Goal: Entertainment & Leisure: Consume media (video, audio)

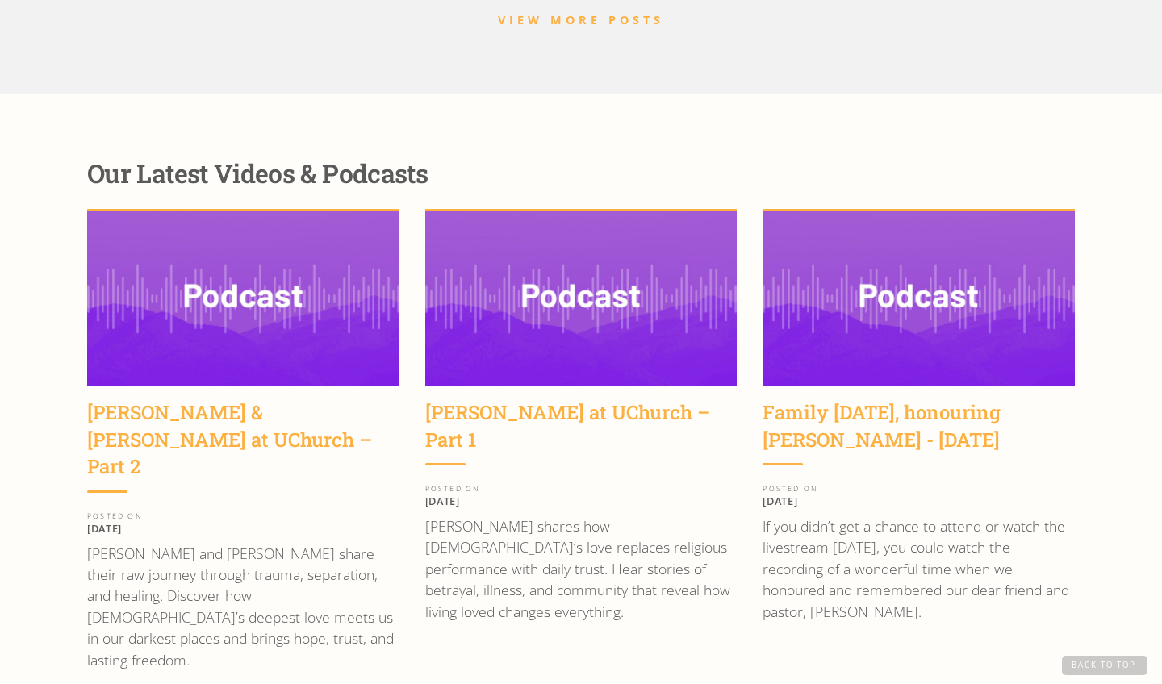
scroll to position [2001, 0]
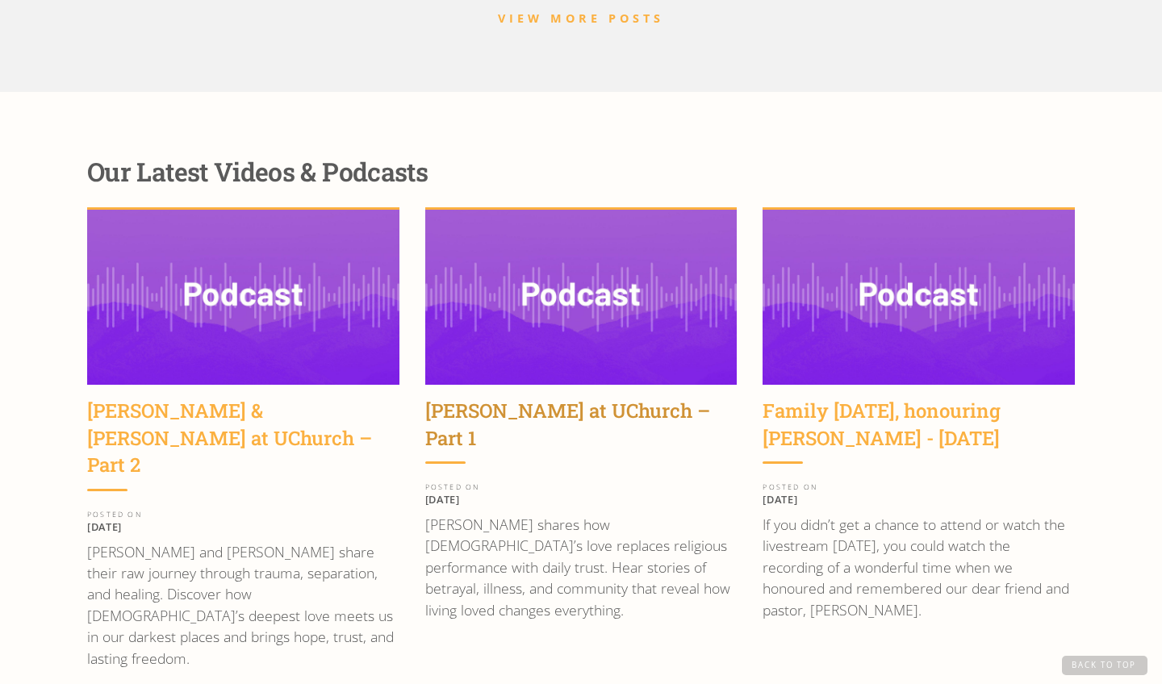
click at [500, 398] on div "[PERSON_NAME] at UChurch – Part 1" at bounding box center [581, 425] width 312 height 54
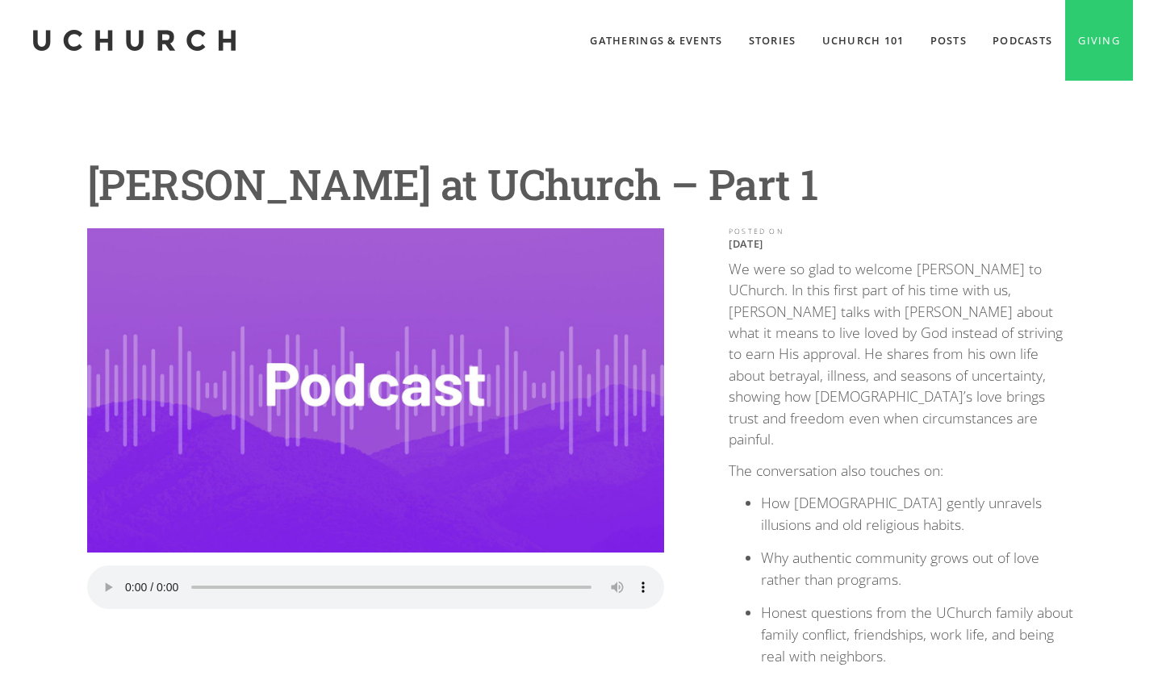
click at [125, 582] on audio "Your browser does not support the audio element." at bounding box center [375, 588] width 577 height 44
click at [127, 576] on audio "Your browser does not support the audio element." at bounding box center [375, 588] width 577 height 44
click at [48, 424] on div "Wayne Jacobsen at UChurch – Part 1 Play the Audio Your browser does not support…" at bounding box center [581, 609] width 1162 height 1056
click at [123, 584] on audio "Your browser does not support the audio element." at bounding box center [375, 588] width 577 height 44
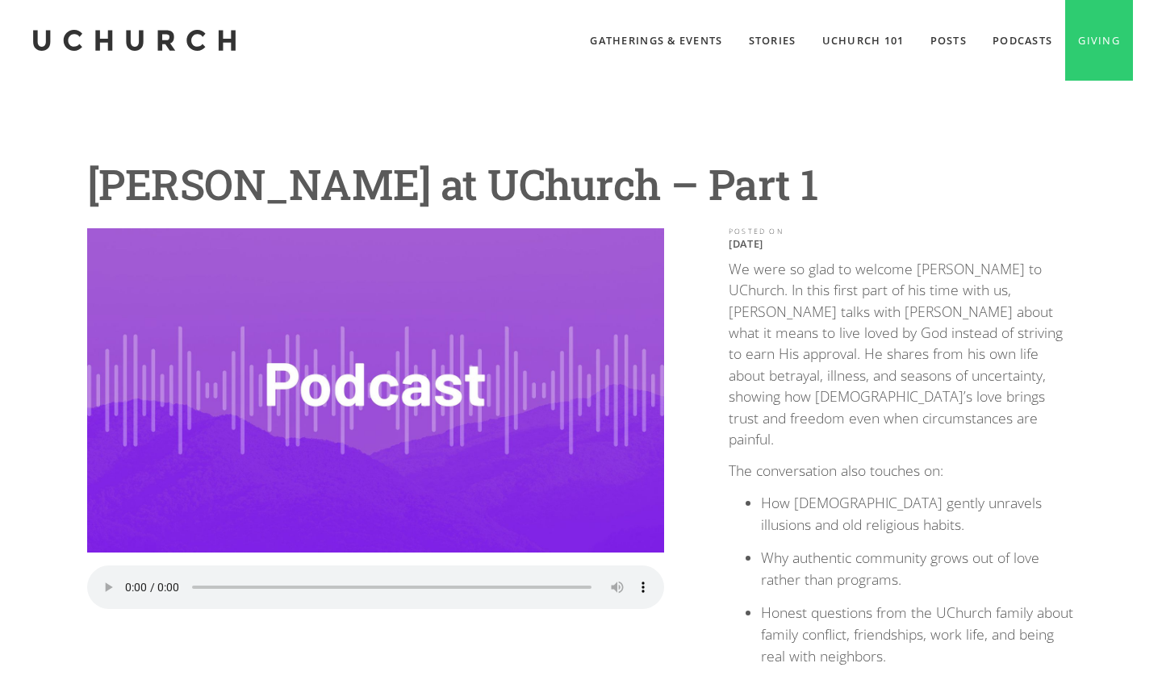
click at [123, 584] on audio "Your browser does not support the audio element." at bounding box center [375, 588] width 577 height 44
click at [219, 581] on audio "Your browser does not support the audio element." at bounding box center [375, 588] width 577 height 44
click at [130, 582] on audio "Your browser does not support the audio element." at bounding box center [375, 588] width 577 height 44
click at [126, 578] on audio "Your browser does not support the audio element." at bounding box center [375, 588] width 577 height 44
click at [699, 465] on div "Play the Audio Your browser does not support the audio element. POSTED ON Septe…" at bounding box center [580, 536] width 987 height 617
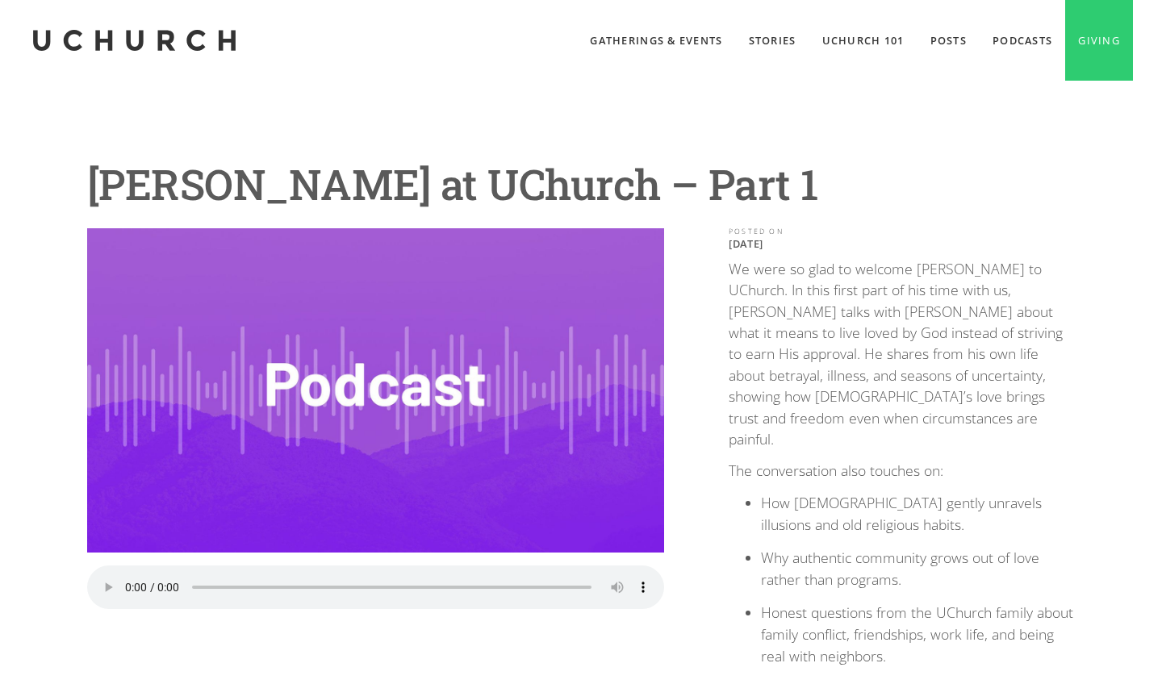
click at [127, 582] on audio "Your browser does not support the audio element." at bounding box center [375, 588] width 577 height 44
click at [130, 578] on audio "Your browser does not support the audio element." at bounding box center [375, 588] width 577 height 44
click at [127, 574] on audio "Your browser does not support the audio element." at bounding box center [375, 588] width 577 height 44
click at [128, 579] on audio "Your browser does not support the audio element." at bounding box center [375, 588] width 577 height 44
click at [131, 576] on audio "Your browser does not support the audio element." at bounding box center [375, 588] width 577 height 44
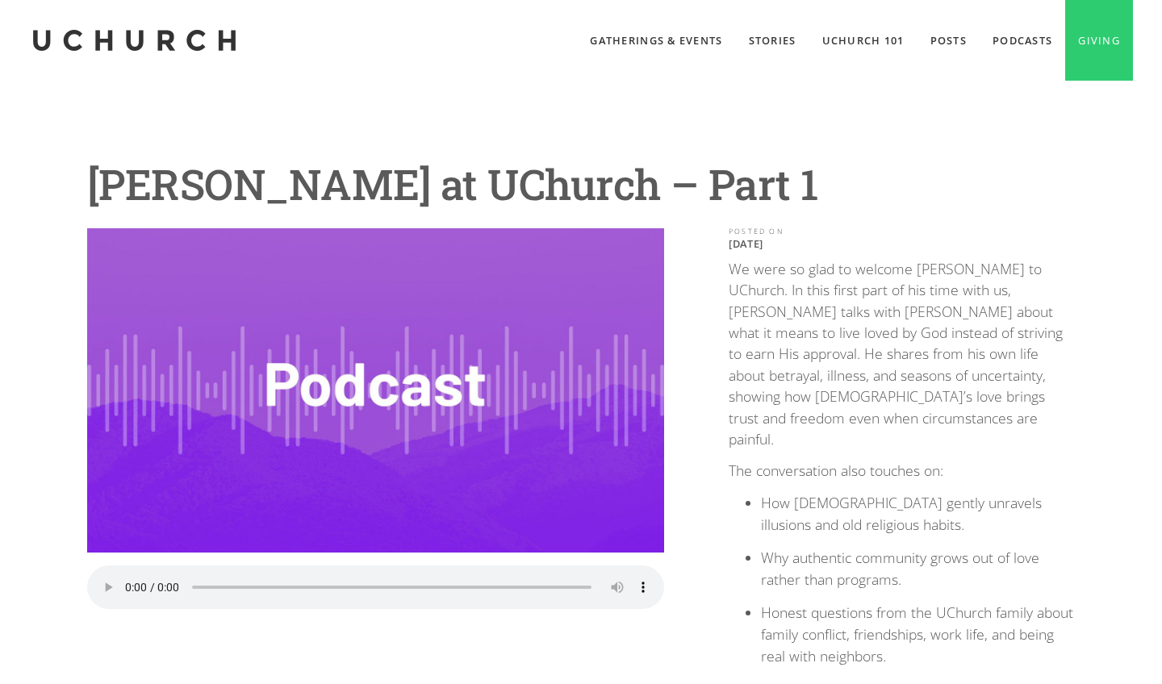
click at [131, 576] on audio "Your browser does not support the audio element." at bounding box center [375, 588] width 577 height 44
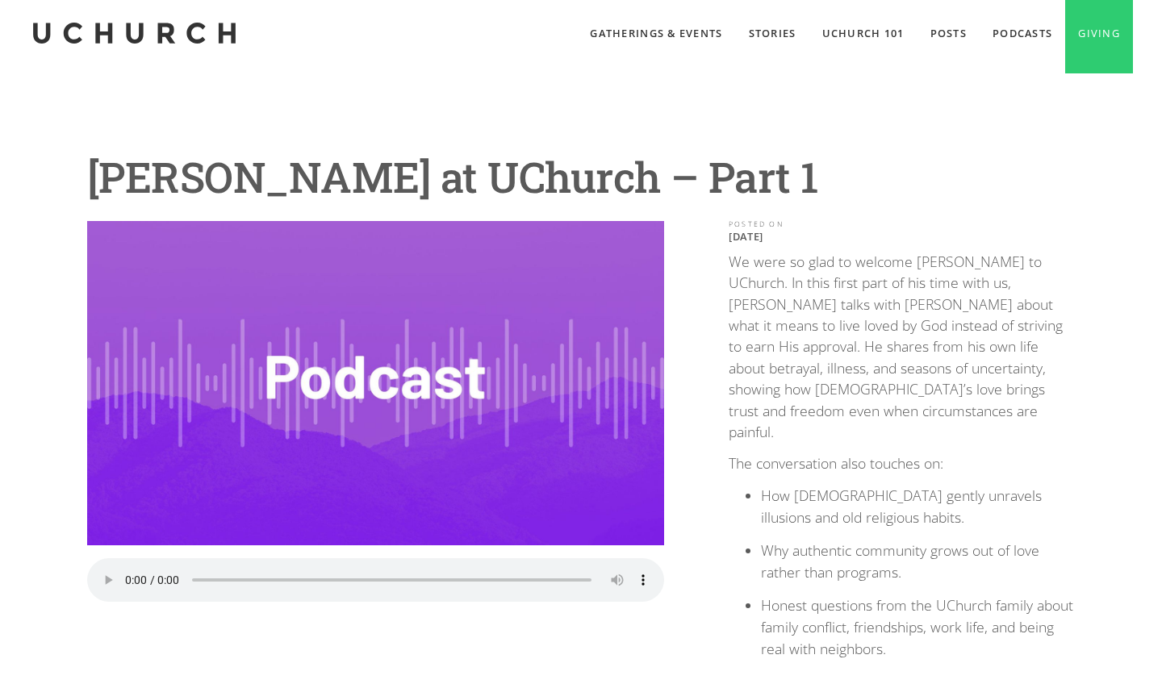
scroll to position [8, 0]
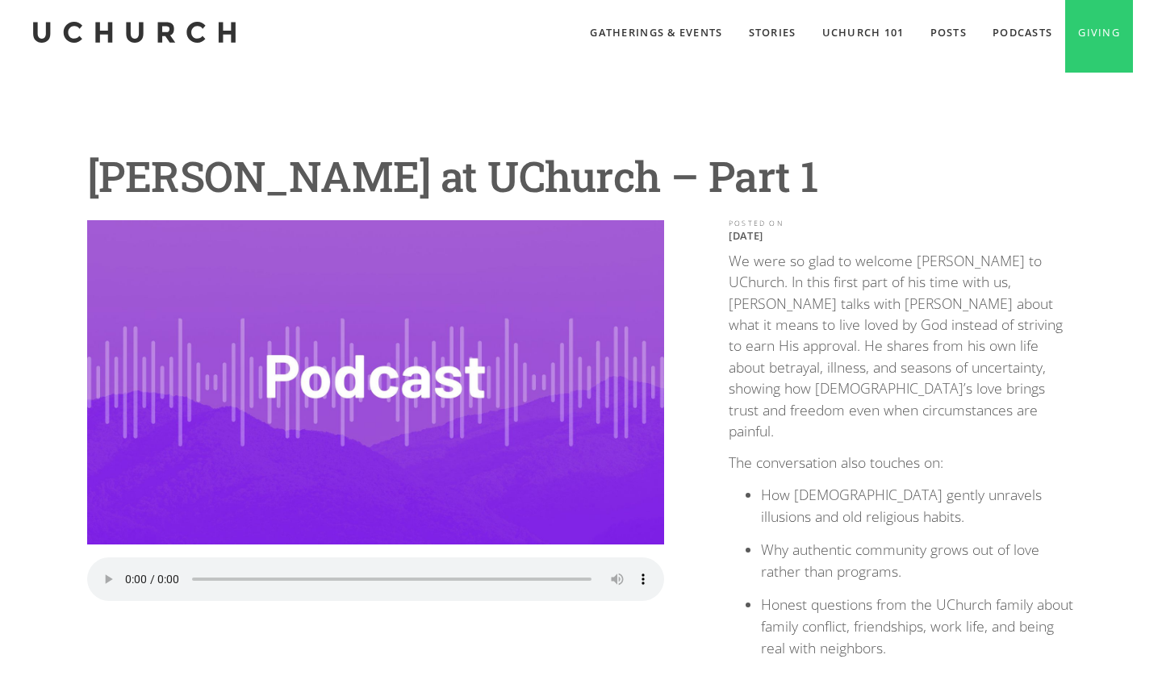
click at [105, 571] on audio "Your browser does not support the audio element." at bounding box center [375, 579] width 577 height 44
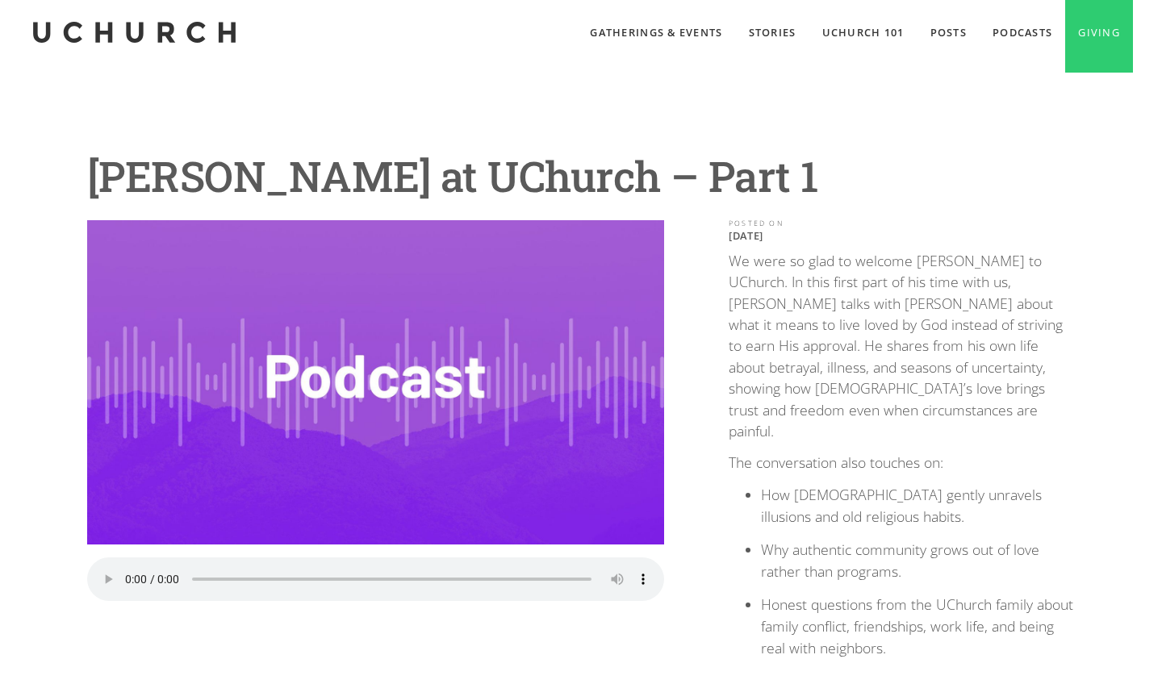
click at [129, 575] on audio "Your browser does not support the audio element." at bounding box center [375, 579] width 577 height 44
click at [128, 572] on audio "Your browser does not support the audio element." at bounding box center [375, 579] width 577 height 44
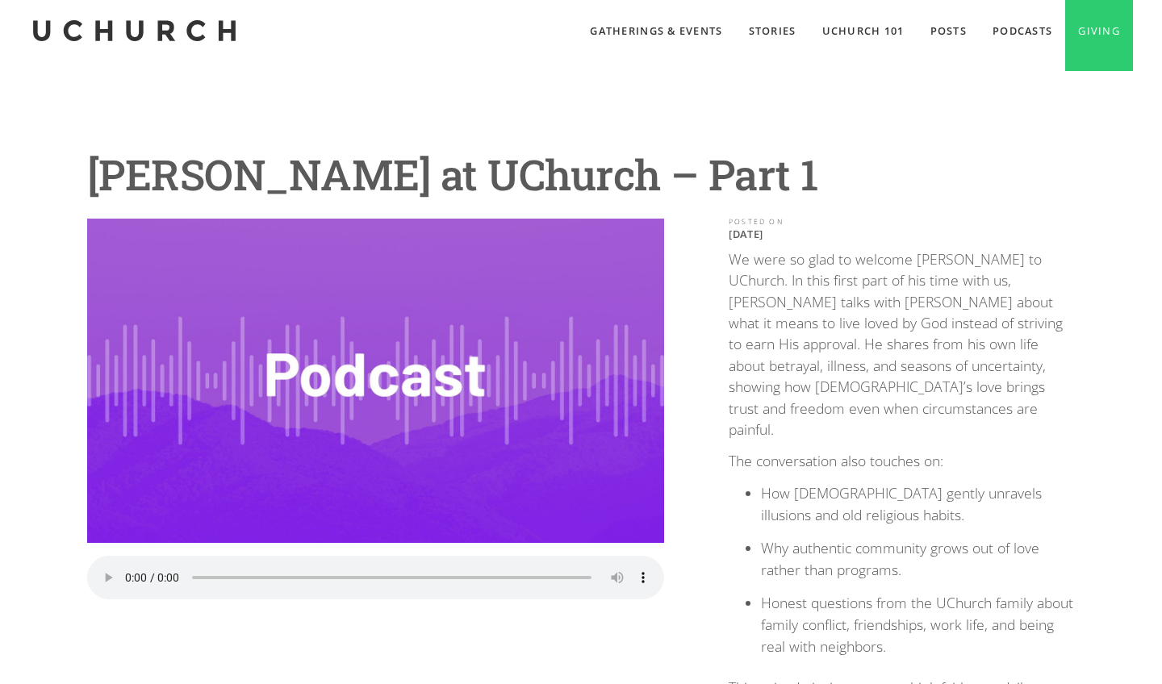
scroll to position [9, 0]
click at [103, 575] on audio "Your browser does not support the audio element." at bounding box center [375, 579] width 577 height 44
click at [107, 573] on audio "Your browser does not support the audio element." at bounding box center [375, 579] width 577 height 44
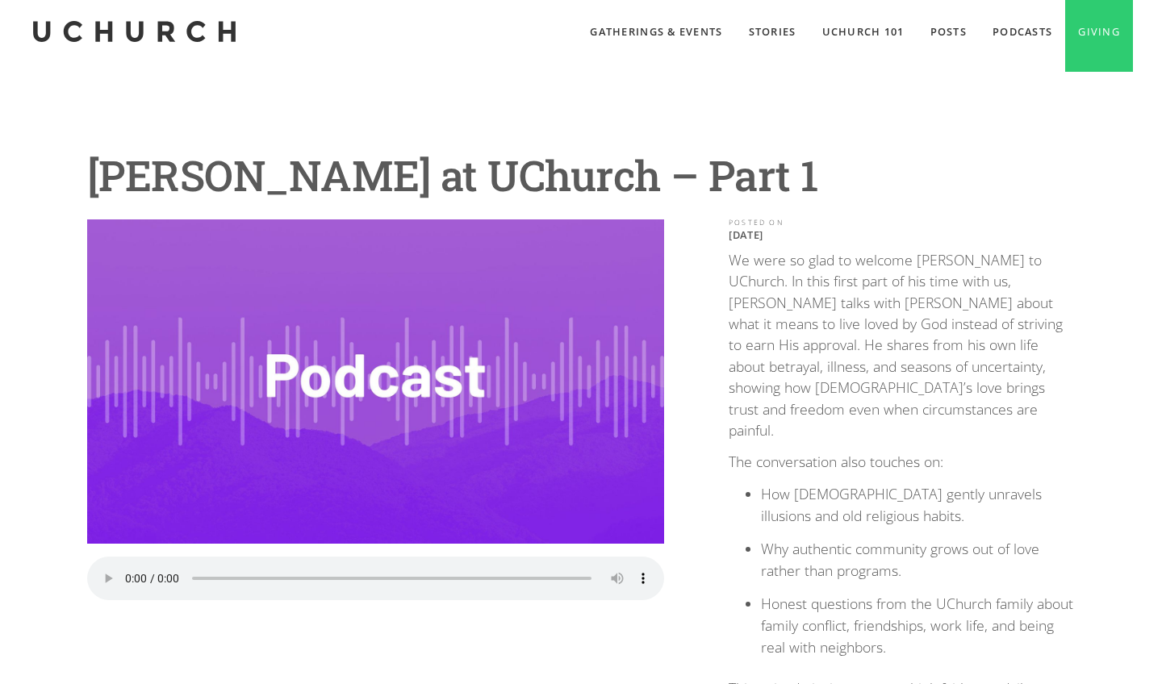
click at [107, 573] on audio "Your browser does not support the audio element." at bounding box center [375, 579] width 577 height 44
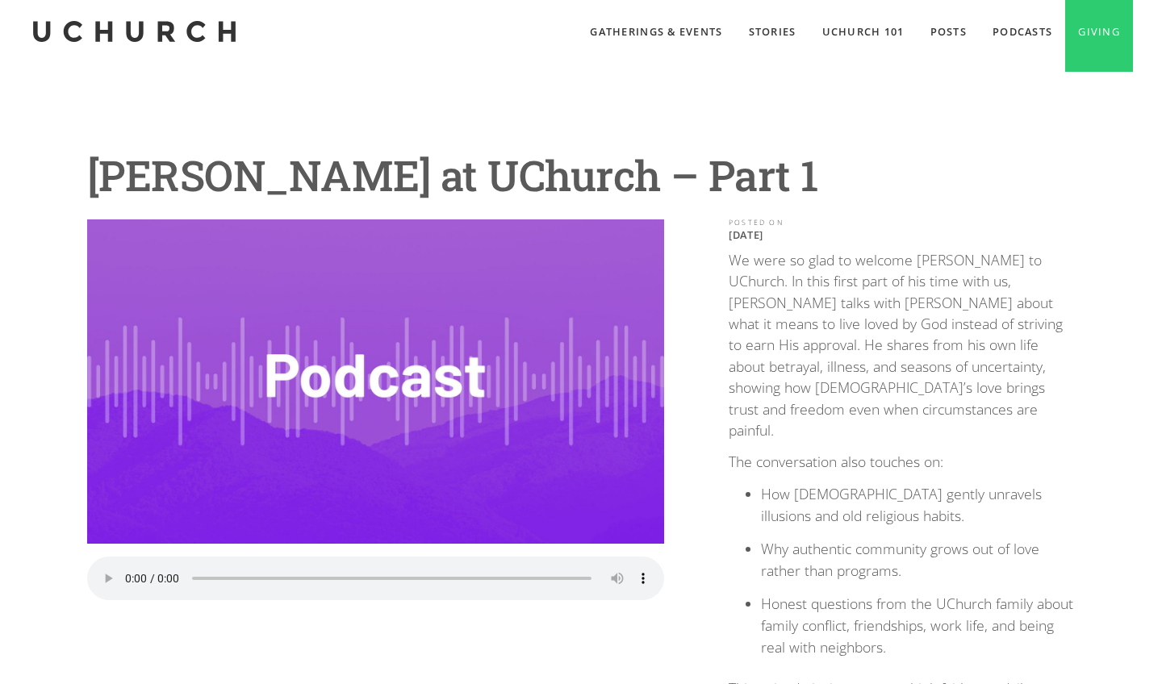
click at [107, 573] on audio "Your browser does not support the audio element." at bounding box center [375, 579] width 577 height 44
click at [152, 570] on audio "Your browser does not support the audio element." at bounding box center [375, 579] width 577 height 44
click at [106, 567] on audio "Your browser does not support the audio element." at bounding box center [375, 579] width 577 height 44
click at [110, 570] on audio "Your browser does not support the audio element." at bounding box center [375, 579] width 577 height 44
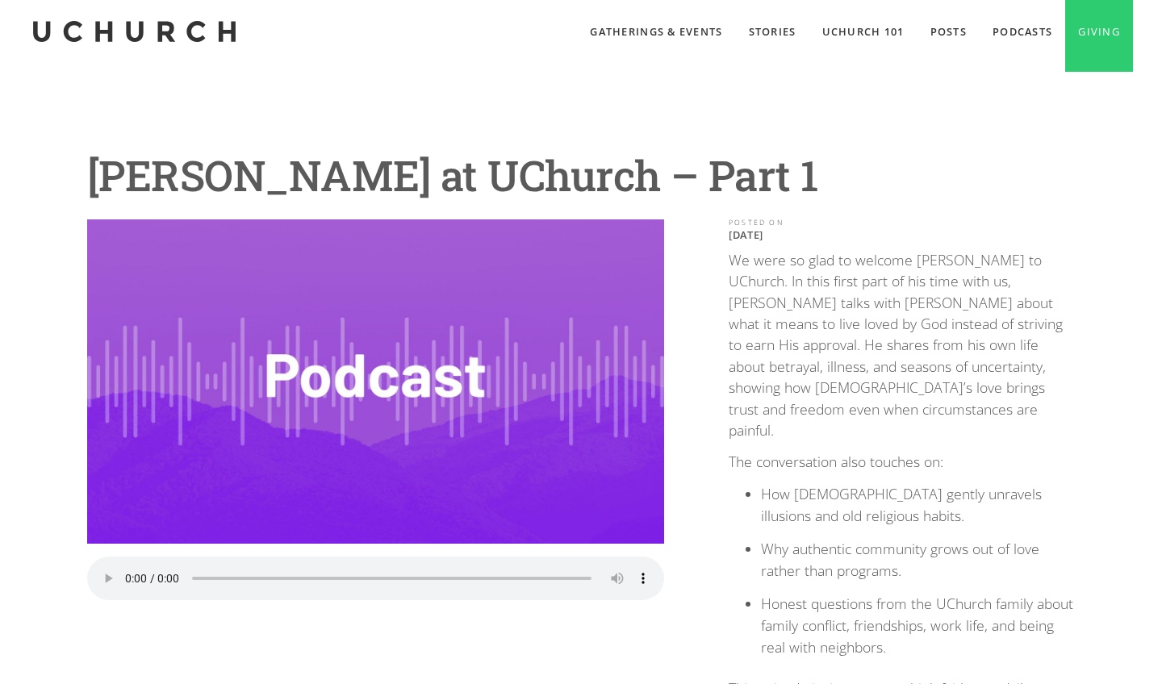
click at [103, 573] on audio "Your browser does not support the audio element." at bounding box center [375, 579] width 577 height 44
click at [126, 567] on audio "Your browser does not support the audio element." at bounding box center [375, 579] width 577 height 44
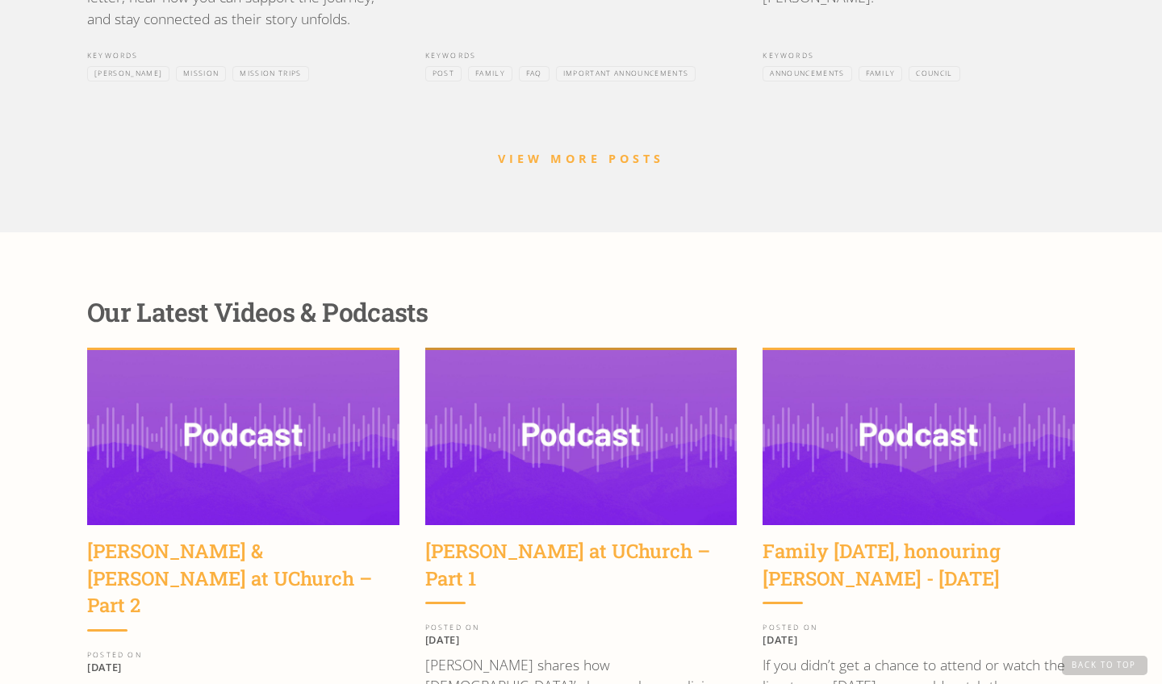
scroll to position [1868, 0]
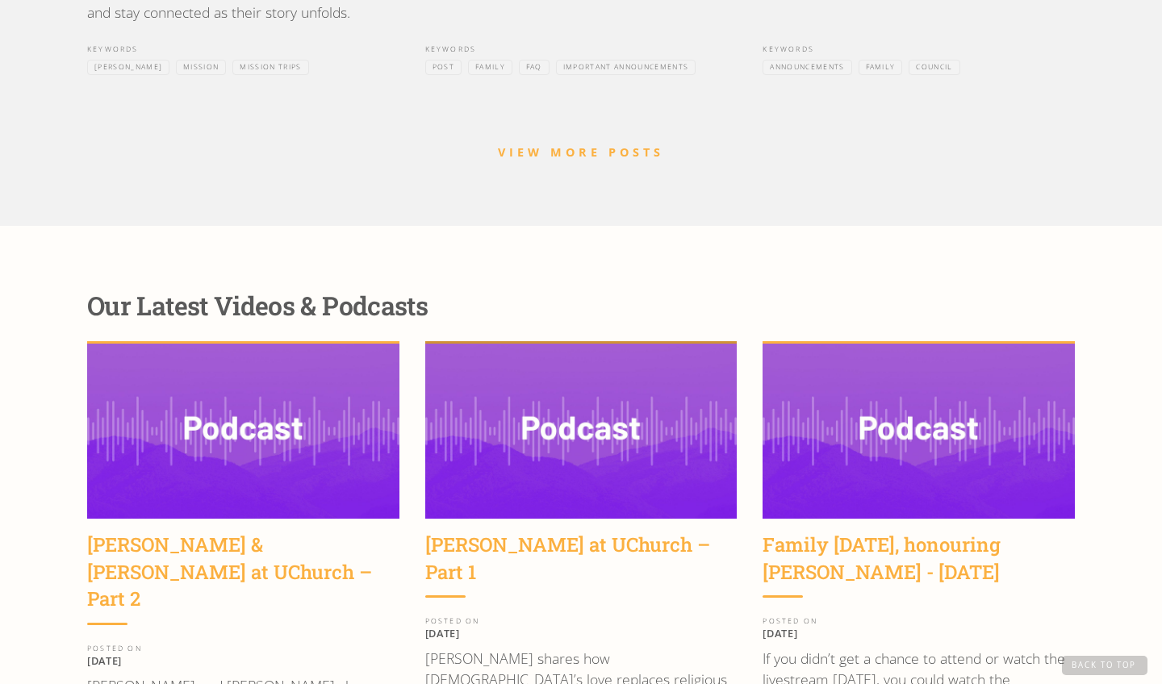
click at [602, 381] on img at bounding box center [581, 432] width 312 height 176
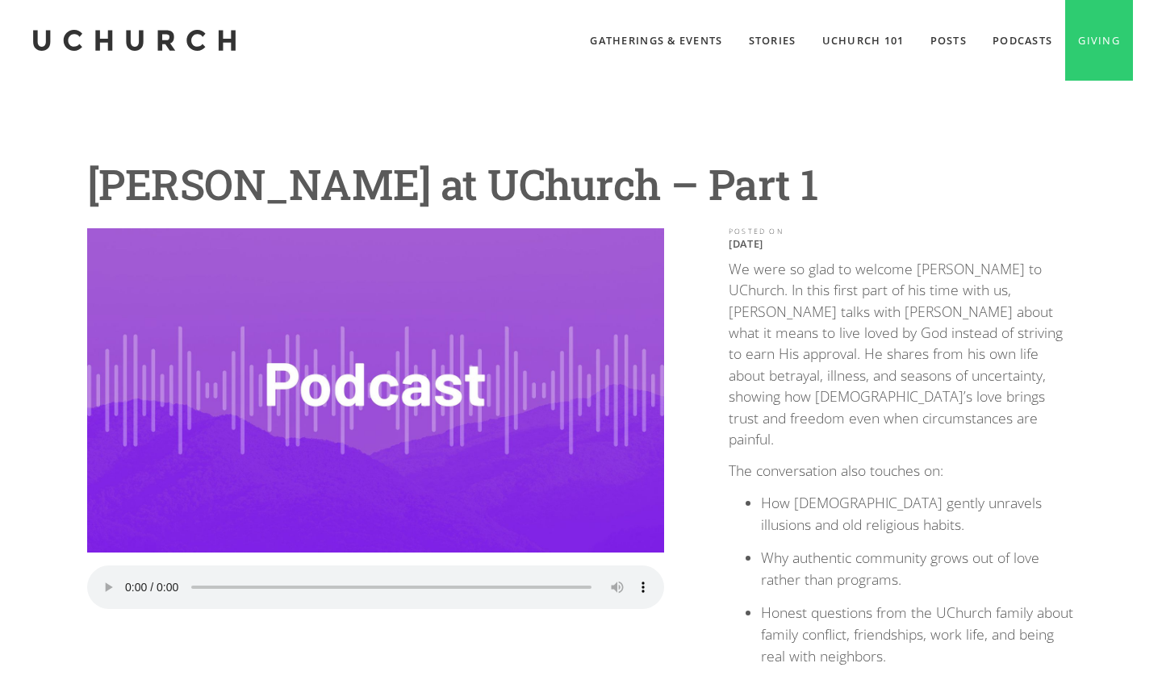
click at [369, 579] on audio "Your browser does not support the audio element." at bounding box center [375, 588] width 577 height 44
click at [361, 578] on audio "Your browser does not support the audio element." at bounding box center [375, 588] width 577 height 44
click at [364, 578] on audio "Your browser does not support the audio element." at bounding box center [375, 588] width 577 height 44
click at [123, 580] on audio "Your browser does not support the audio element." at bounding box center [375, 588] width 577 height 44
click at [149, 578] on audio "Your browser does not support the audio element." at bounding box center [375, 588] width 577 height 44
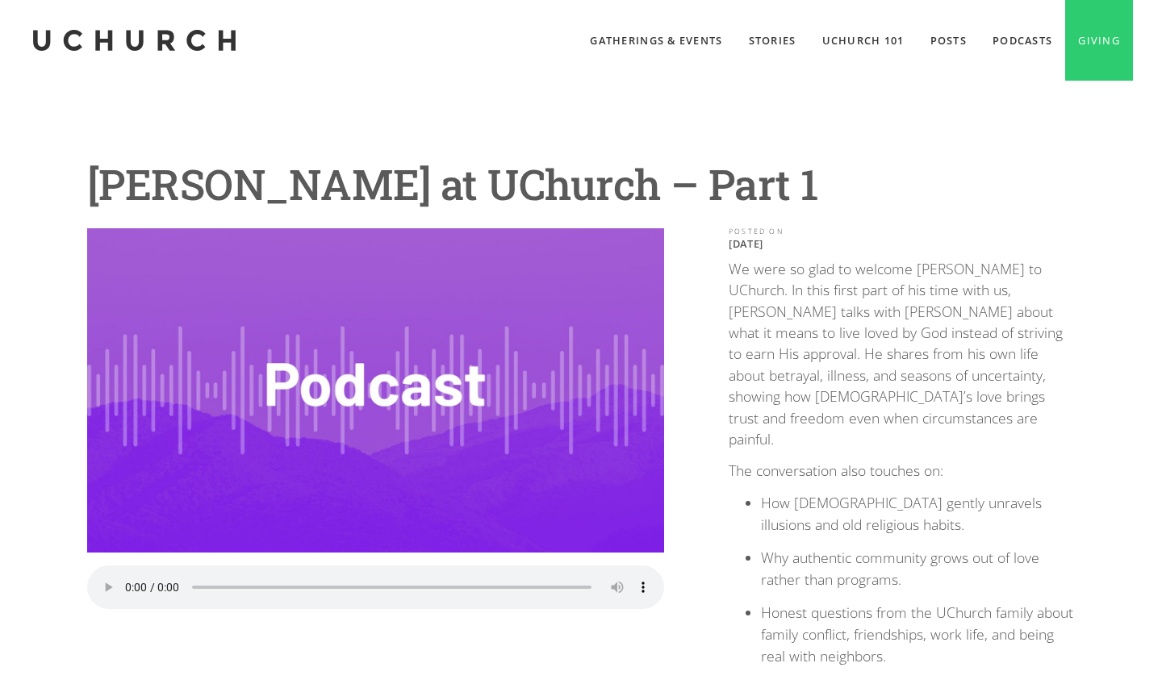
click at [149, 578] on audio "Your browser does not support the audio element." at bounding box center [375, 588] width 577 height 44
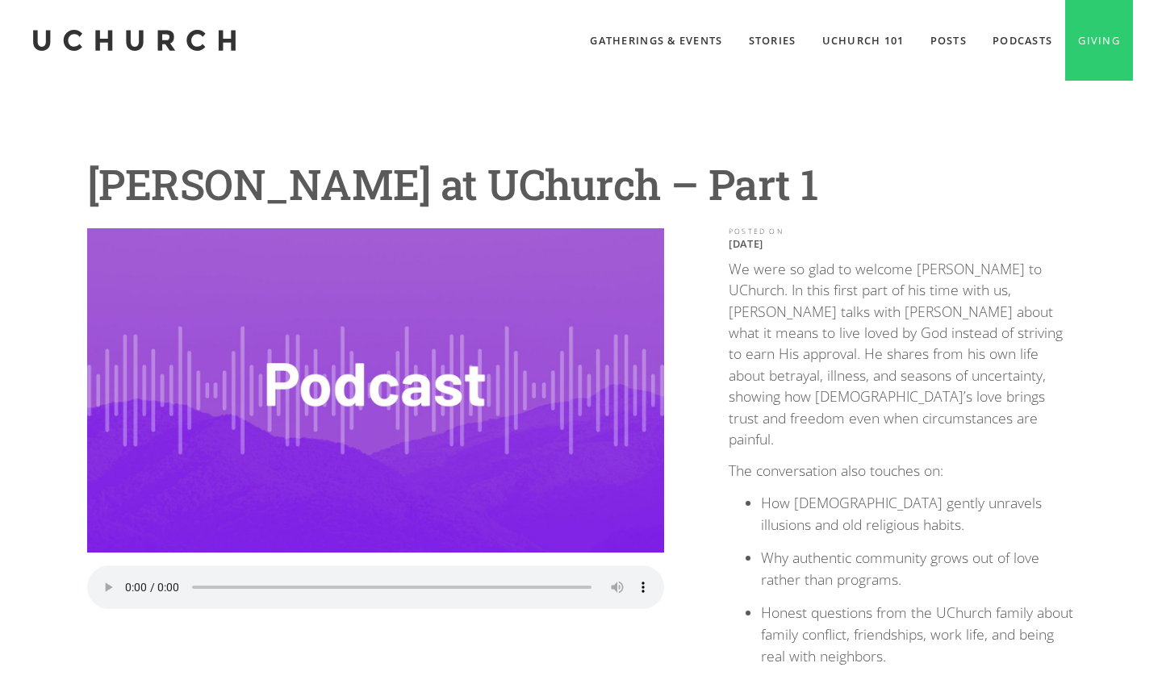
click at [149, 578] on audio "Your browser does not support the audio element." at bounding box center [375, 588] width 577 height 44
click at [148, 575] on audio "Your browser does not support the audio element." at bounding box center [375, 588] width 577 height 44
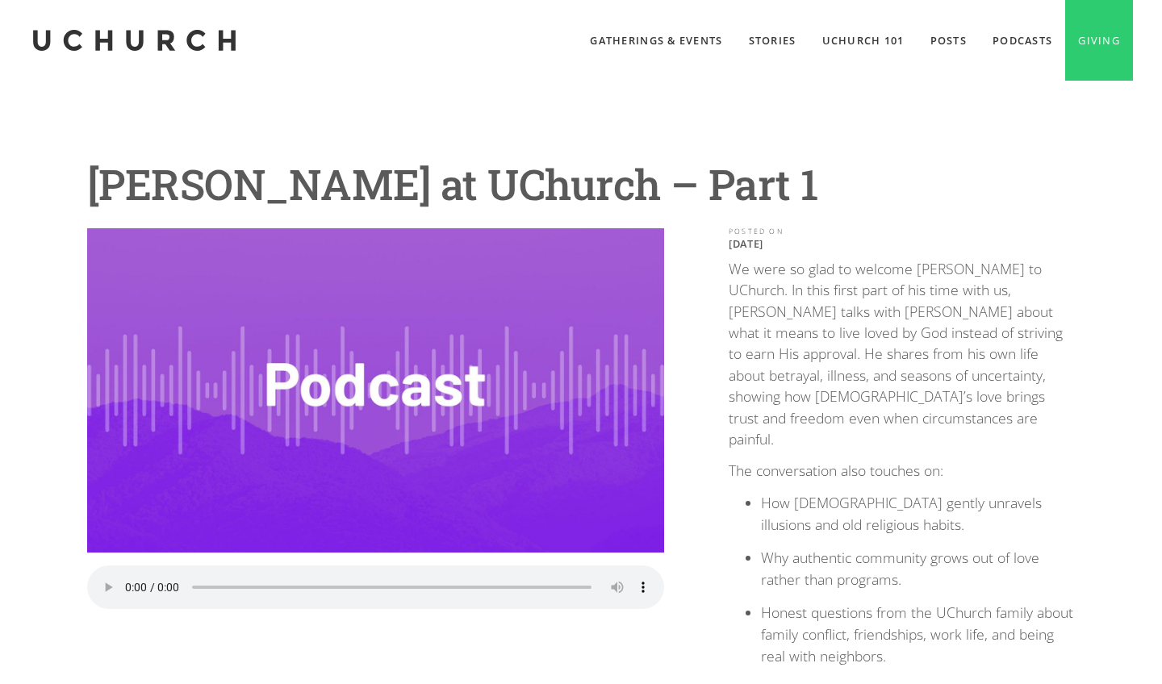
click at [106, 578] on audio "Your browser does not support the audio element." at bounding box center [375, 588] width 577 height 44
click at [126, 578] on audio "Your browser does not support the audio element." at bounding box center [375, 588] width 577 height 44
click at [110, 578] on audio "Your browser does not support the audio element." at bounding box center [375, 588] width 577 height 44
click at [104, 579] on audio "Your browser does not support the audio element." at bounding box center [375, 588] width 577 height 44
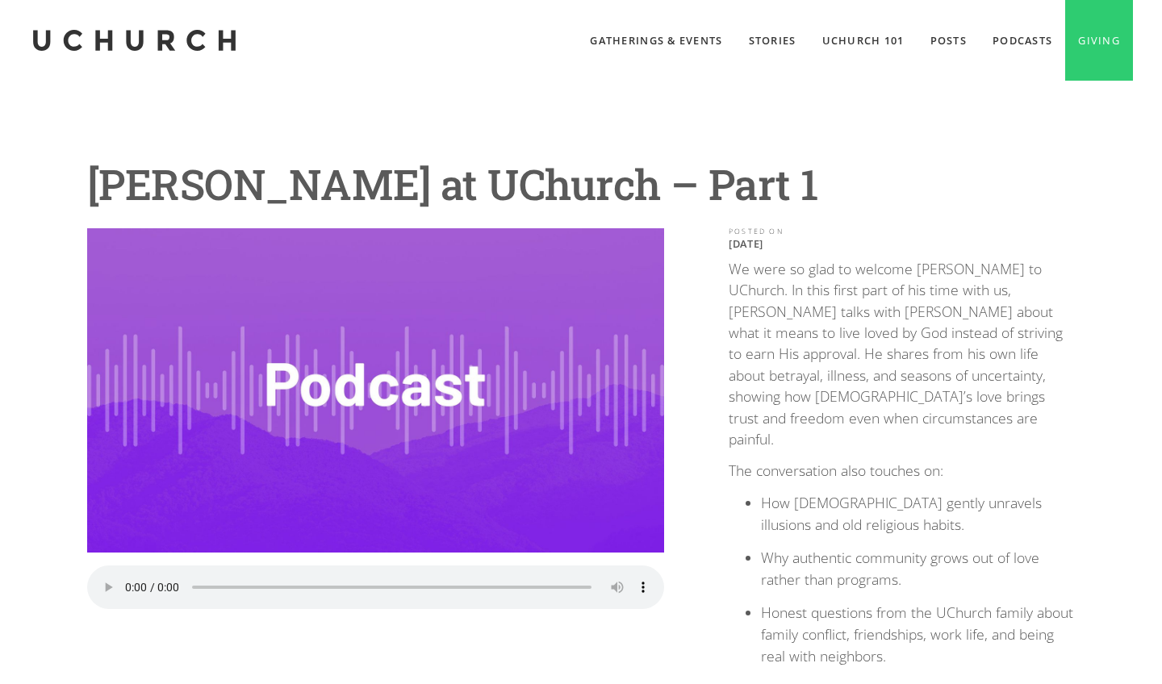
click at [126, 578] on audio "Your browser does not support the audio element." at bounding box center [375, 588] width 577 height 44
click at [98, 578] on audio "Your browser does not support the audio element." at bounding box center [375, 588] width 577 height 44
click at [102, 578] on audio "Your browser does not support the audio element." at bounding box center [375, 588] width 577 height 44
click at [127, 576] on audio "Your browser does not support the audio element." at bounding box center [375, 588] width 577 height 44
